Goal: Task Accomplishment & Management: Manage account settings

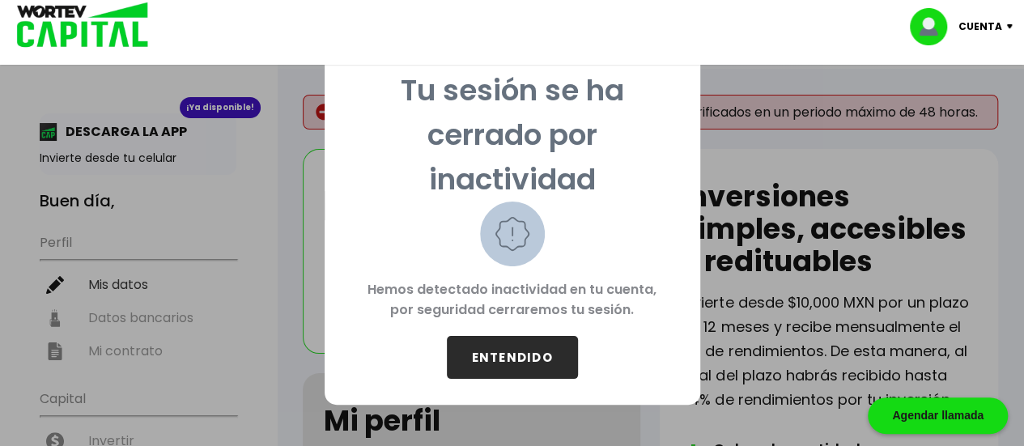
click at [476, 360] on button "ENTENDIDO" at bounding box center [512, 357] width 131 height 43
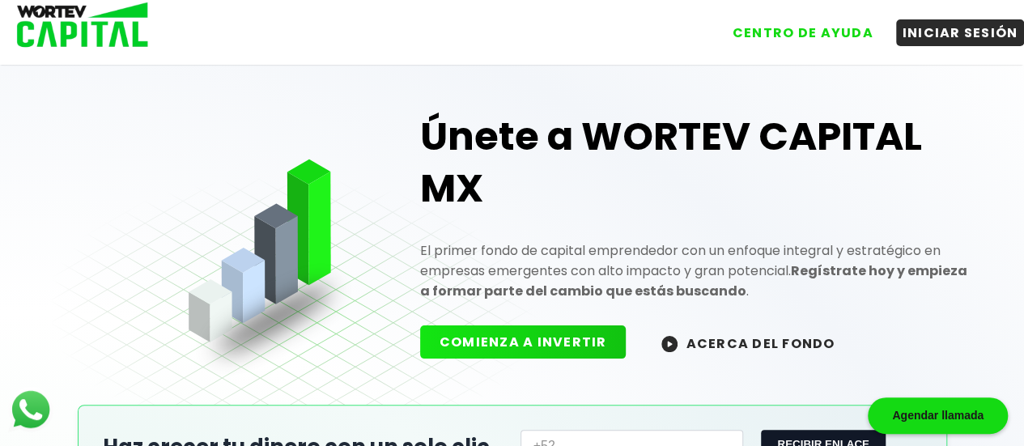
click at [443, 332] on button "COMIENZA A INVERTIR" at bounding box center [523, 341] width 206 height 33
click at [907, 32] on button "INICIAR SESIÓN" at bounding box center [960, 32] width 129 height 27
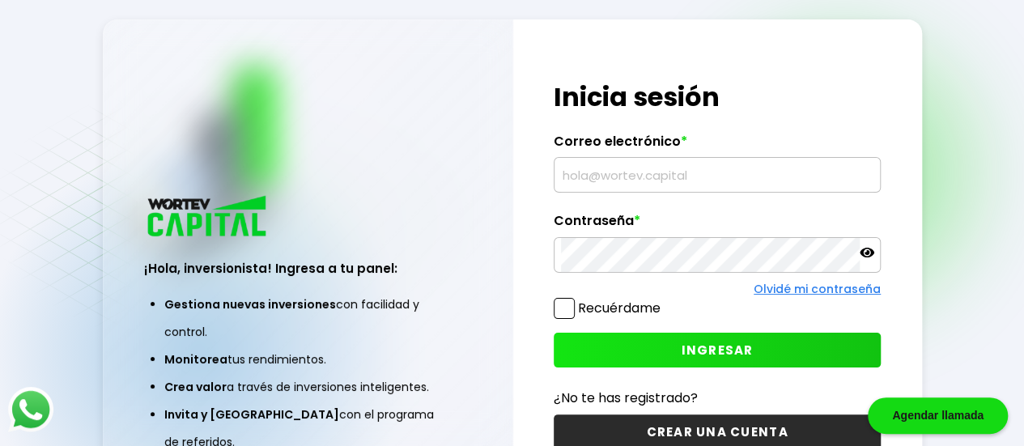
click at [588, 180] on input "text" at bounding box center [717, 175] width 313 height 34
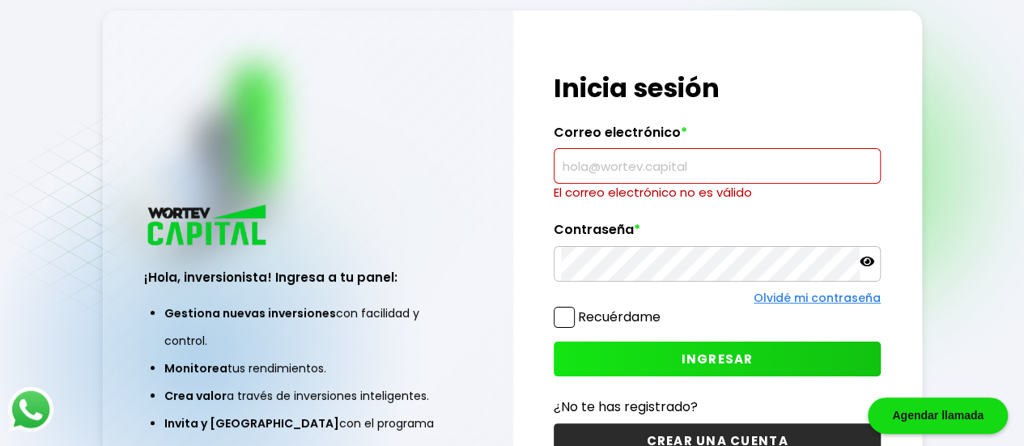
type input "[EMAIL_ADDRESS][DOMAIN_NAME]"
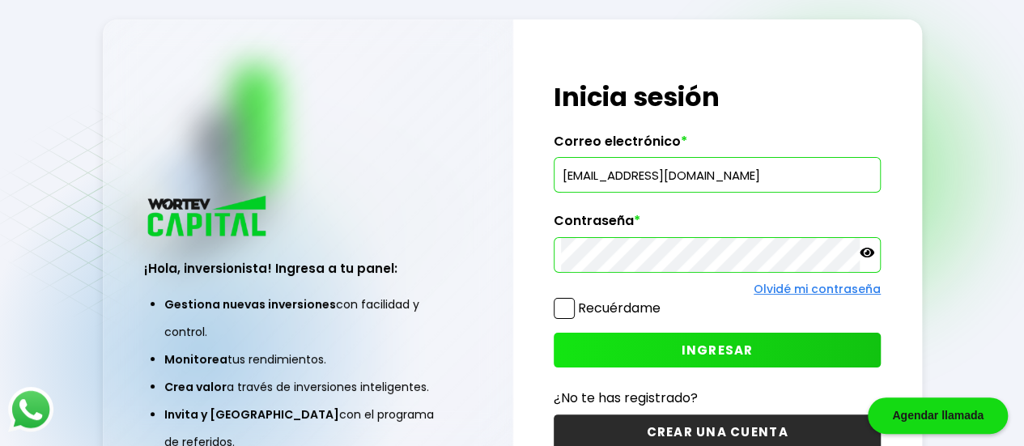
click at [560, 304] on span at bounding box center [564, 308] width 21 height 21
click at [664, 300] on input "Recuérdame" at bounding box center [664, 300] width 0 height 0
click at [575, 342] on button "INGRESAR" at bounding box center [717, 350] width 327 height 35
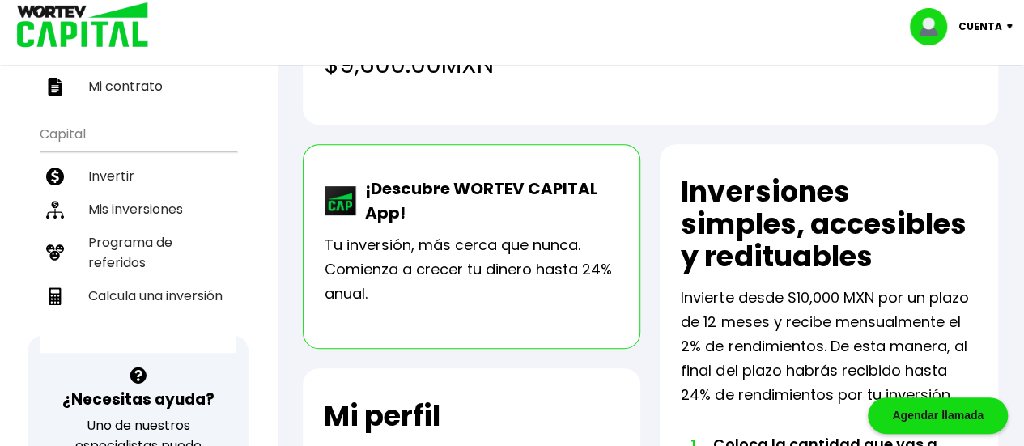
scroll to position [280, 0]
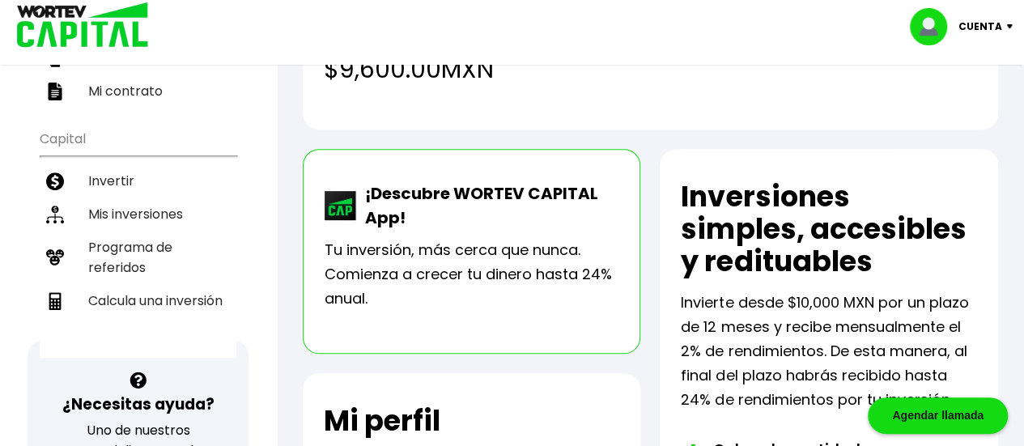
click at [103, 198] on li "Mis inversiones" at bounding box center [138, 214] width 197 height 33
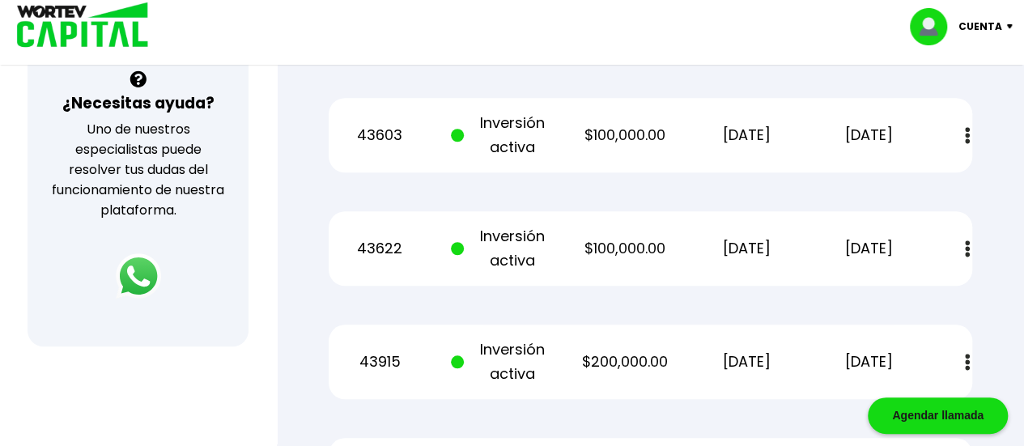
scroll to position [582, 0]
click at [960, 135] on button at bounding box center [967, 134] width 23 height 35
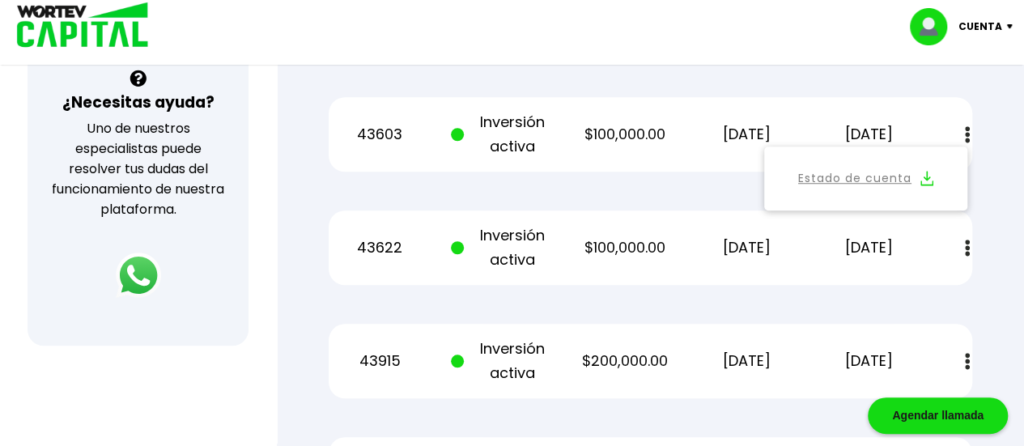
click at [994, 181] on div "Mis inversiones Como inversionista activo de WORTEV CAPITAL, apoyas el crecimie…" at bounding box center [651, 215] width 696 height 1295
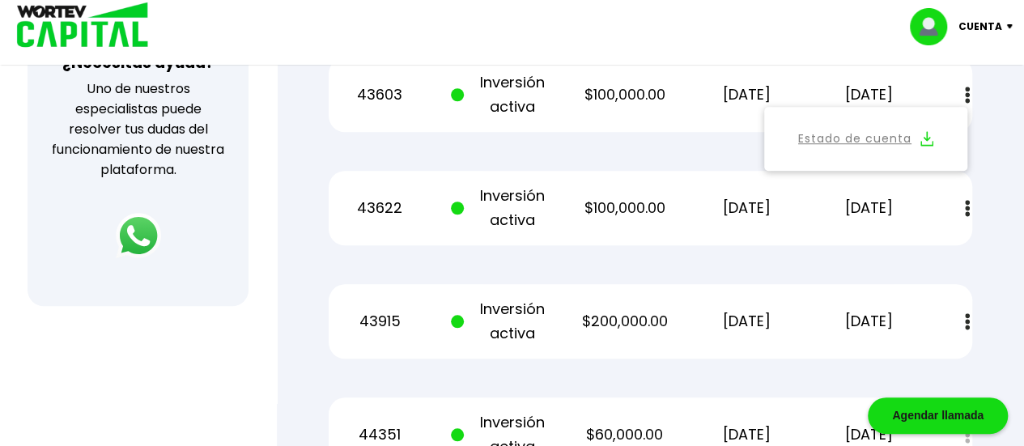
scroll to position [628, 0]
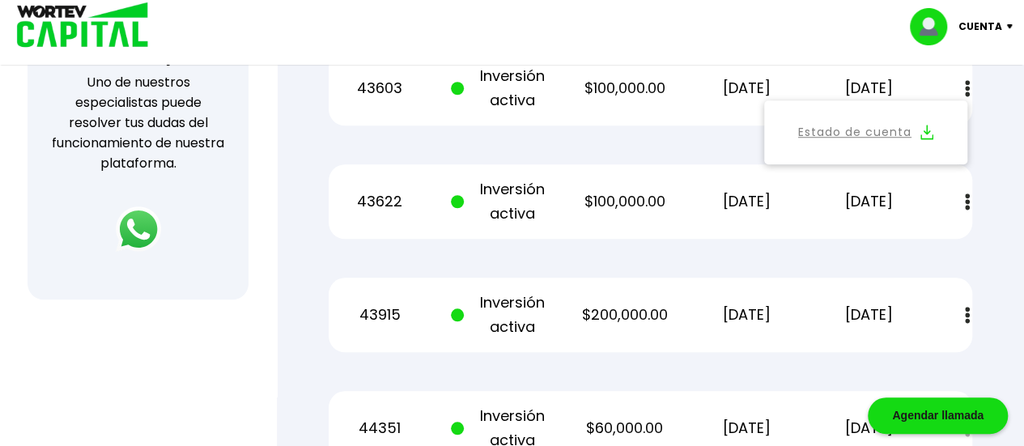
click at [1000, 256] on div "Regresar Mis inversiones Como inversionista activo de WORTEV CAPITAL, apoyas el…" at bounding box center [650, 142] width 747 height 1403
click at [999, 274] on div "Regresar Mis inversiones Como inversionista activo de WORTEV CAPITAL, apoyas el…" at bounding box center [650, 142] width 747 height 1403
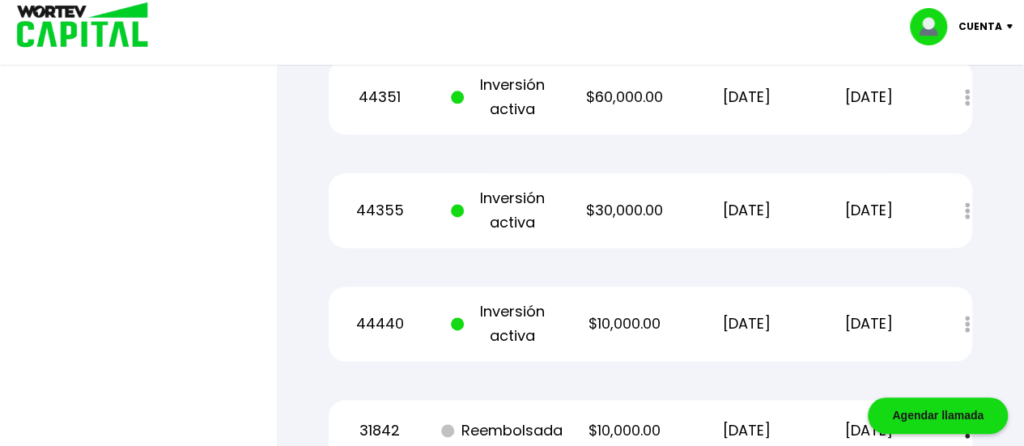
scroll to position [957, 0]
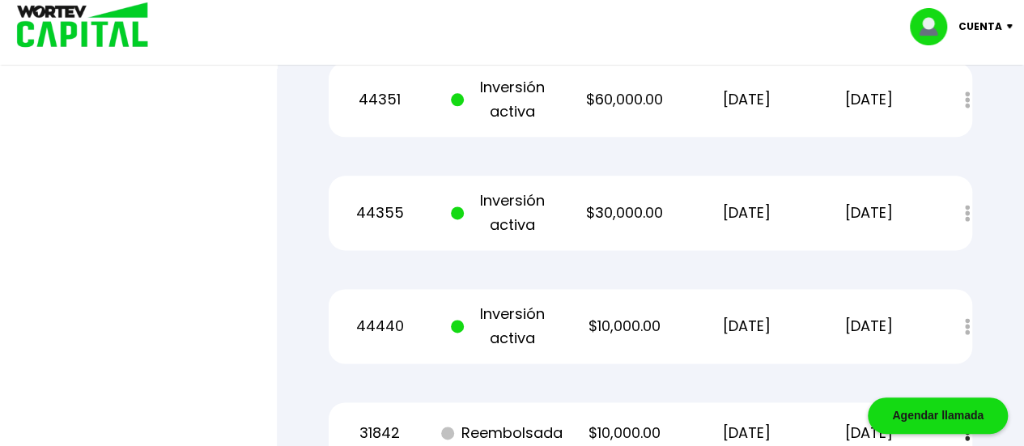
click at [965, 328] on div "Estado de cuenta" at bounding box center [956, 326] width 32 height 35
click at [962, 324] on div "Estado de cuenta" at bounding box center [956, 326] width 32 height 35
click at [968, 338] on div "Estado de cuenta" at bounding box center [956, 326] width 32 height 35
click at [960, 329] on div "Estado de cuenta" at bounding box center [956, 326] width 32 height 35
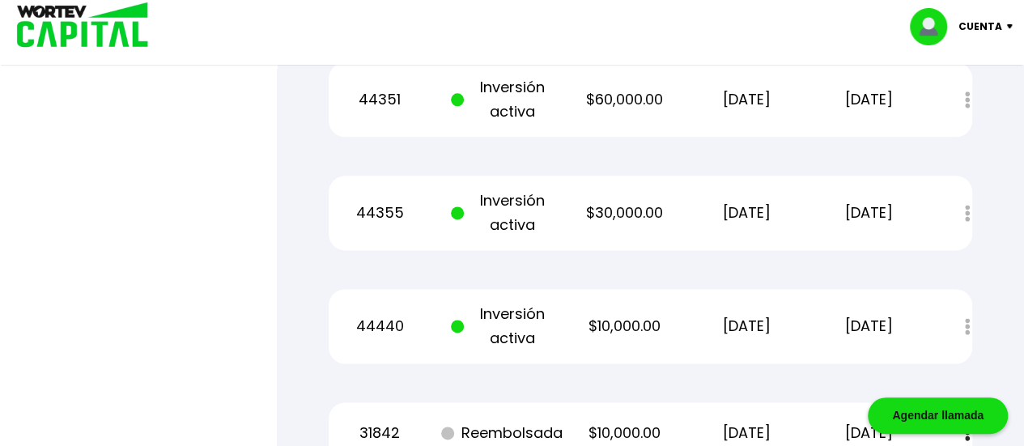
click at [971, 332] on div "Estado de cuenta" at bounding box center [956, 326] width 32 height 35
click at [966, 215] on div "Estado de cuenta" at bounding box center [956, 213] width 32 height 35
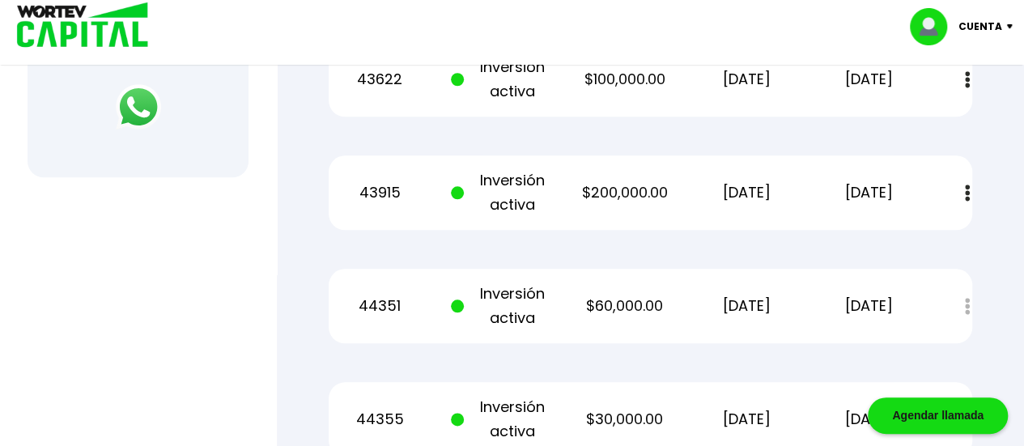
click at [1002, 321] on div "Regresar Mis inversiones Como inversionista activo de WORTEV CAPITAL, apoyas el…" at bounding box center [650, 19] width 747 height 1403
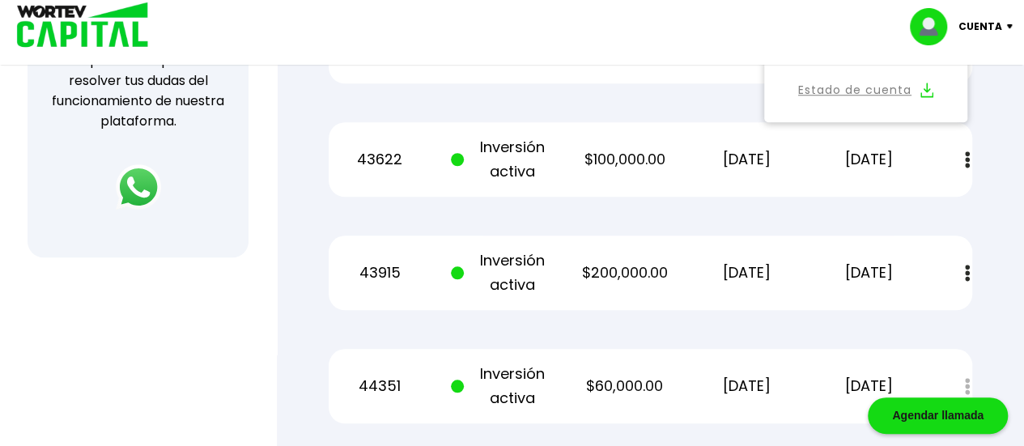
scroll to position [671, 0]
click at [972, 276] on button at bounding box center [967, 272] width 23 height 35
click at [893, 318] on link "Estado de cuenta" at bounding box center [854, 316] width 113 height 20
click at [970, 161] on button at bounding box center [967, 159] width 23 height 35
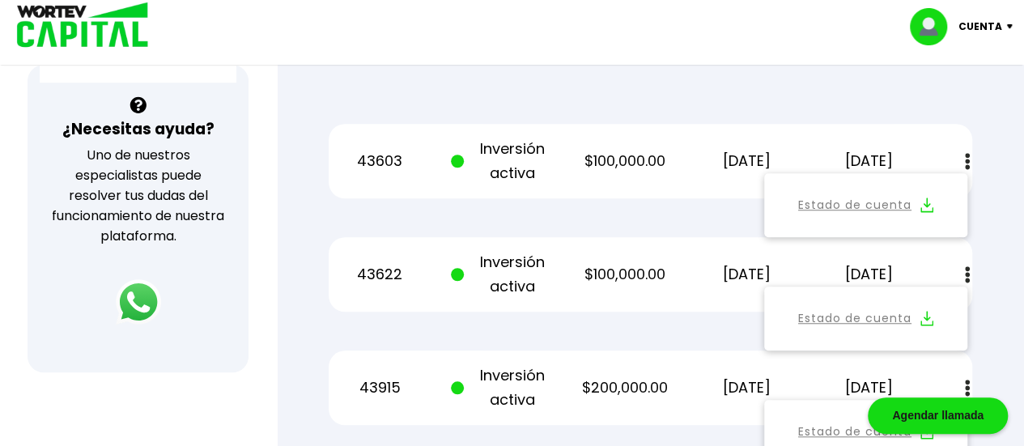
scroll to position [557, 0]
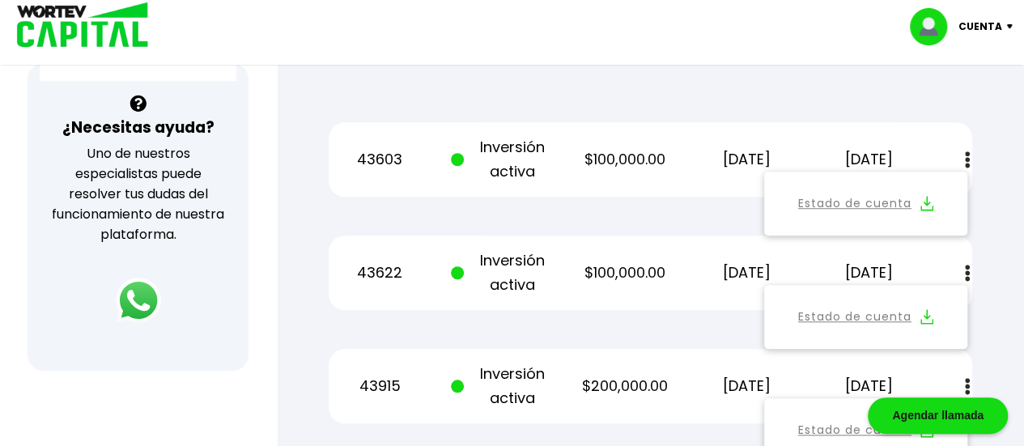
click at [883, 319] on link "Estado de cuenta" at bounding box center [854, 317] width 113 height 20
click at [893, 203] on link "Estado de cuenta" at bounding box center [854, 204] width 113 height 20
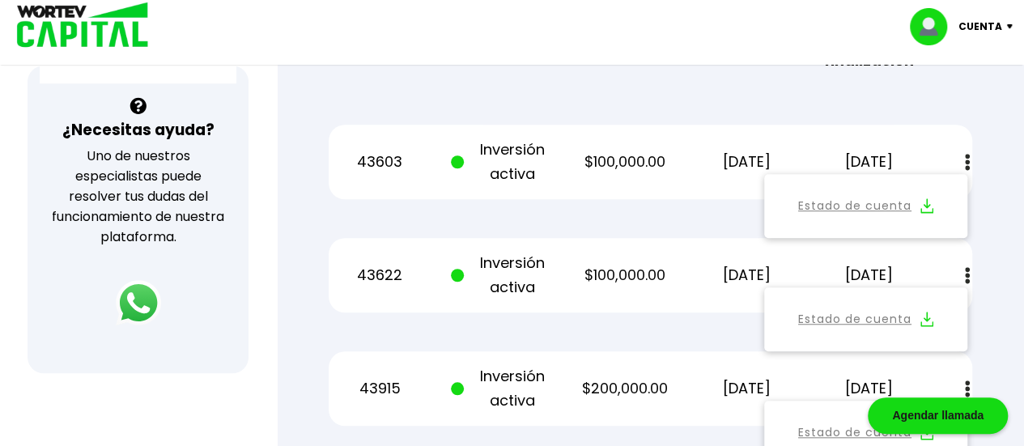
scroll to position [551, 0]
